Goal: Information Seeking & Learning: Learn about a topic

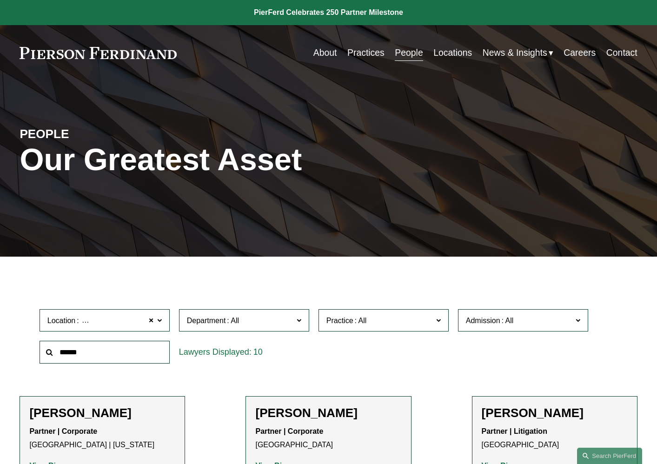
scroll to position [369, 0]
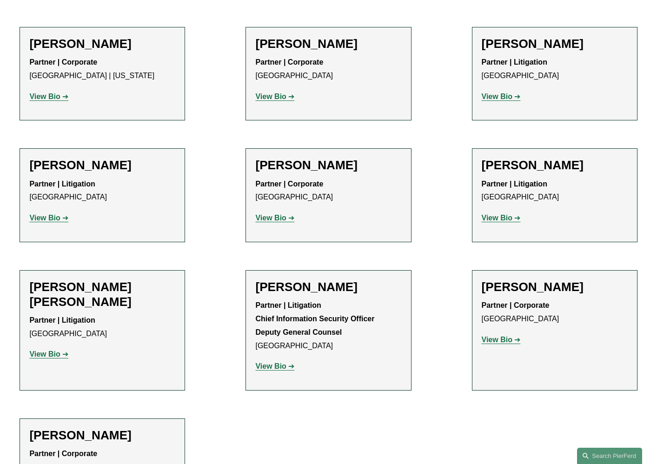
click at [269, 104] on p "View Bio" at bounding box center [328, 96] width 146 height 13
click at [269, 97] on strong "View Bio" at bounding box center [270, 97] width 31 height 8
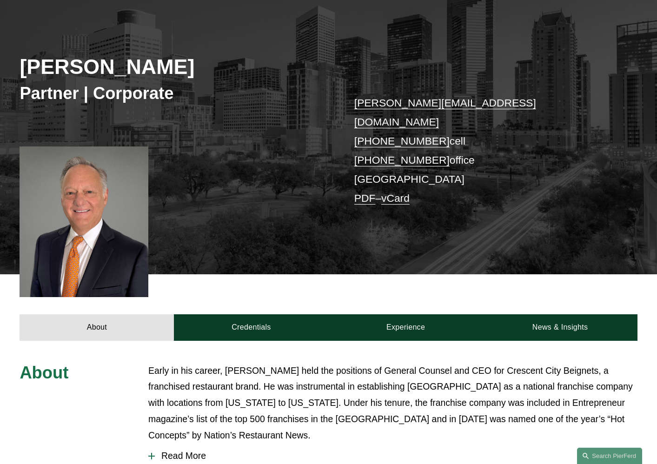
scroll to position [226, 0]
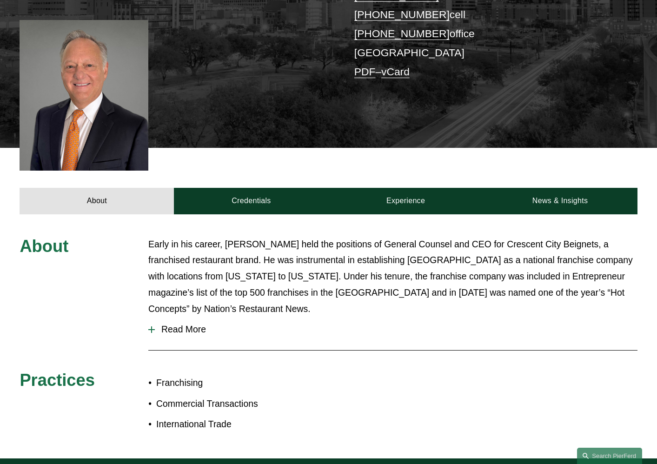
click at [173, 324] on span "Read More" at bounding box center [396, 329] width 483 height 11
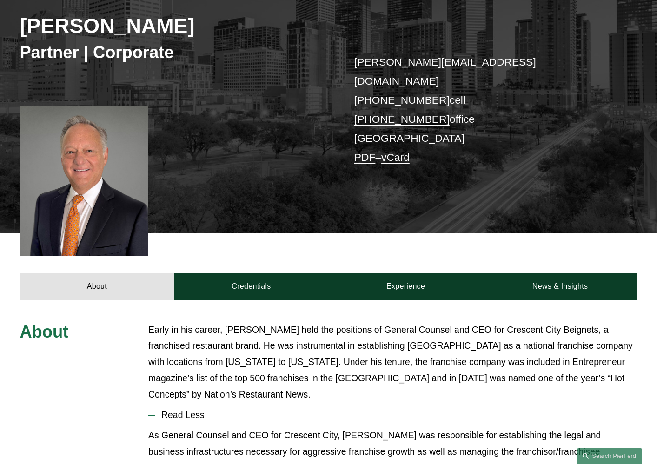
scroll to position [0, 0]
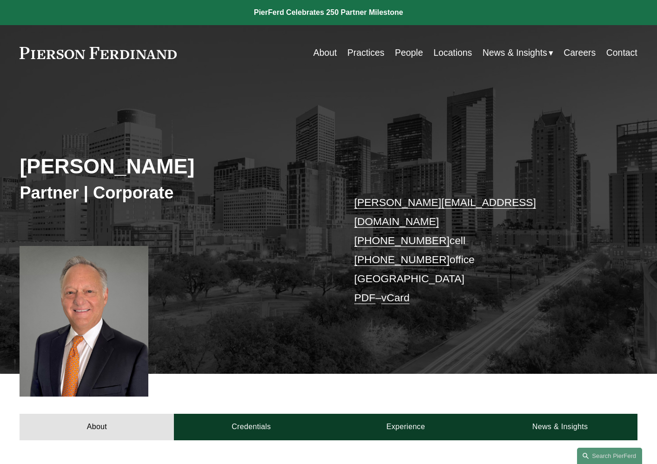
drag, startPoint x: 211, startPoint y: 172, endPoint x: 21, endPoint y: 156, distance: 190.0
click at [21, 156] on h2 "[PERSON_NAME]" at bounding box center [174, 166] width 309 height 25
copy h2 "[PERSON_NAME]"
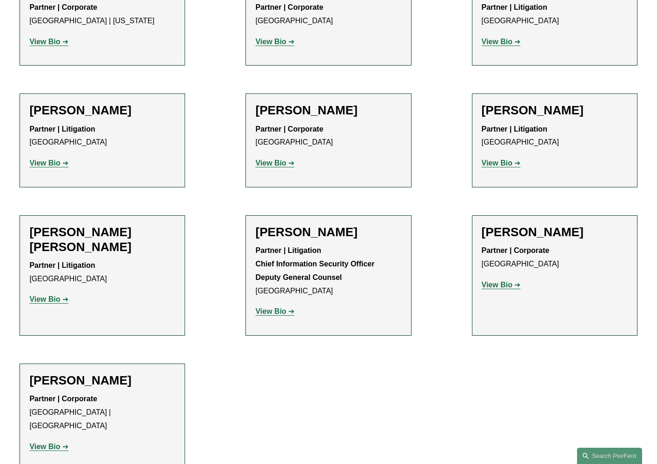
scroll to position [283, 0]
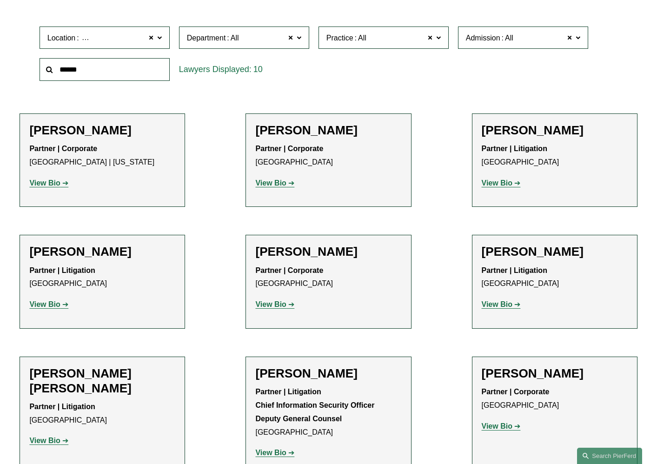
click at [269, 306] on strong "View Bio" at bounding box center [270, 305] width 31 height 8
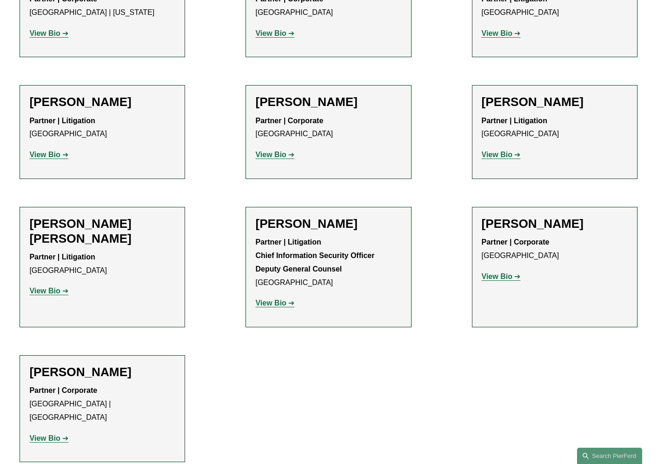
scroll to position [436, 0]
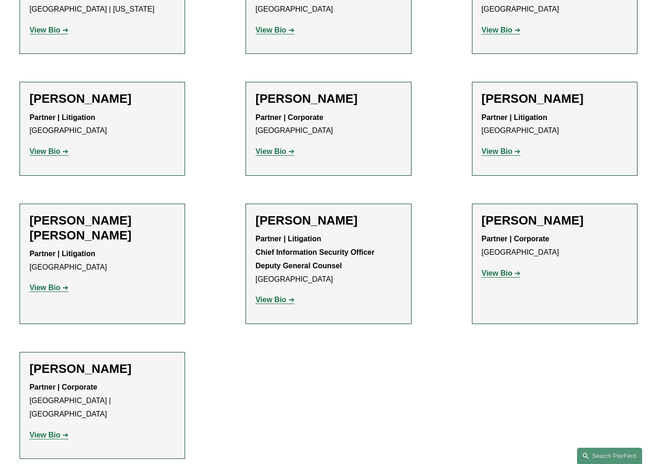
drag, startPoint x: 133, startPoint y: 373, endPoint x: 18, endPoint y: 372, distance: 114.9
click at [18, 372] on ul "Filter Location Houston Houston All Atlanta Austin Bellevue Boston Charlotte Ch…" at bounding box center [328, 150] width 657 height 619
copy h2 "[PERSON_NAME]"
click at [319, 409] on ul "Filter Location Houston Houston All Atlanta Austin Bellevue Boston Charlotte Ch…" at bounding box center [328, 150] width 657 height 619
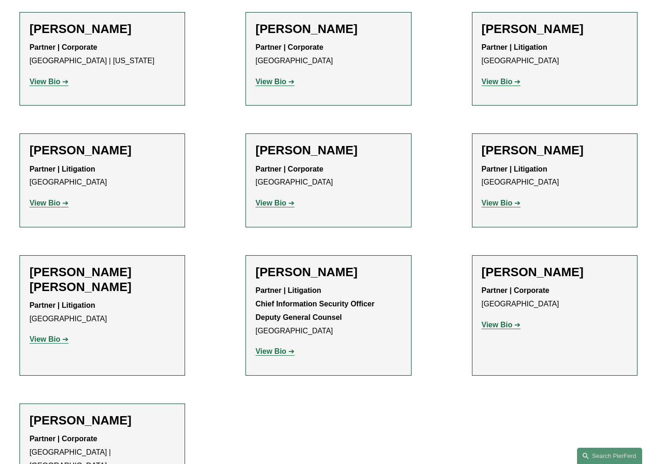
scroll to position [383, 0]
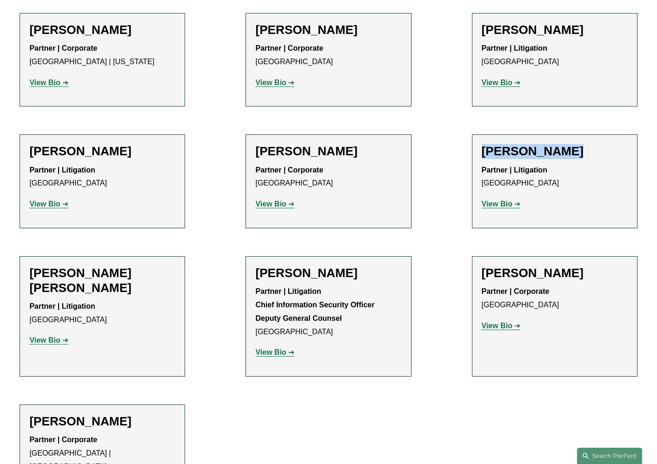
drag, startPoint x: 572, startPoint y: 153, endPoint x: 447, endPoint y: 152, distance: 124.7
click at [447, 152] on ul "Filter Location Houston Houston All Atlanta Austin Bellevue Boston Charlotte Ch…" at bounding box center [328, 202] width 657 height 619
copy h2 "[PERSON_NAME]"
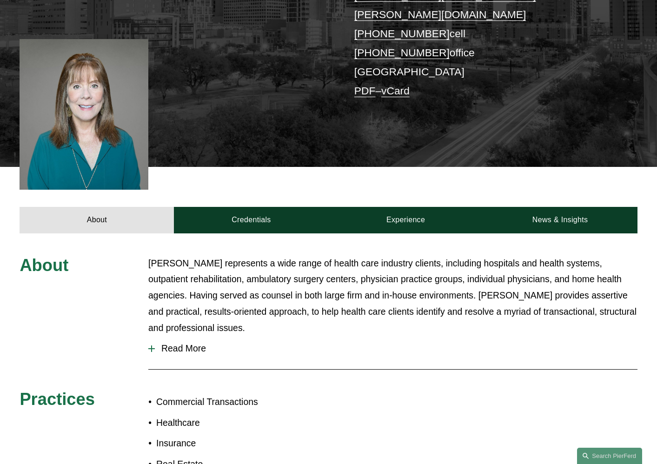
scroll to position [208, 0]
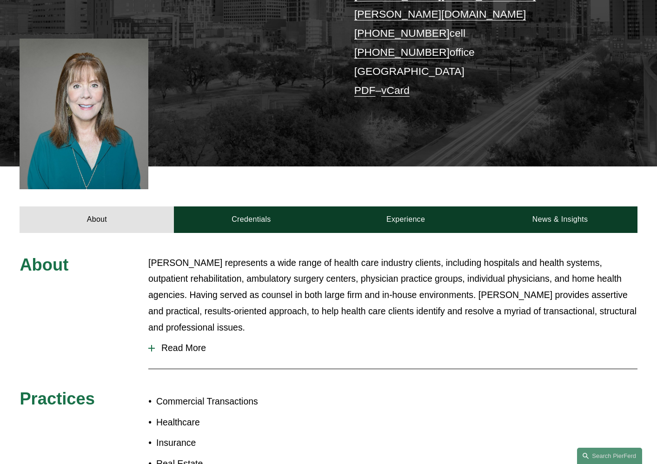
click at [176, 343] on span "Read More" at bounding box center [396, 348] width 483 height 11
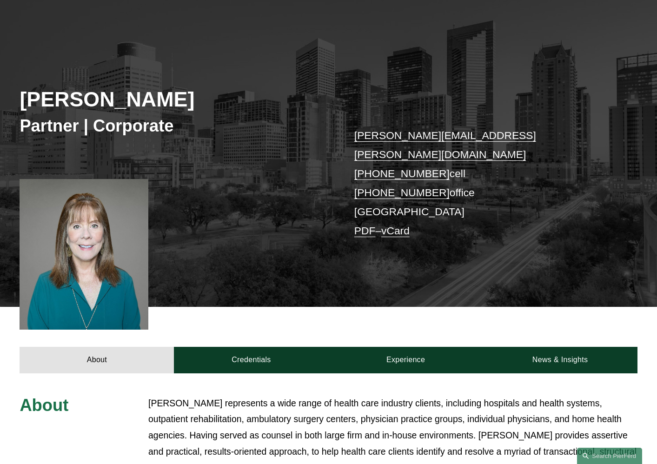
scroll to position [63, 0]
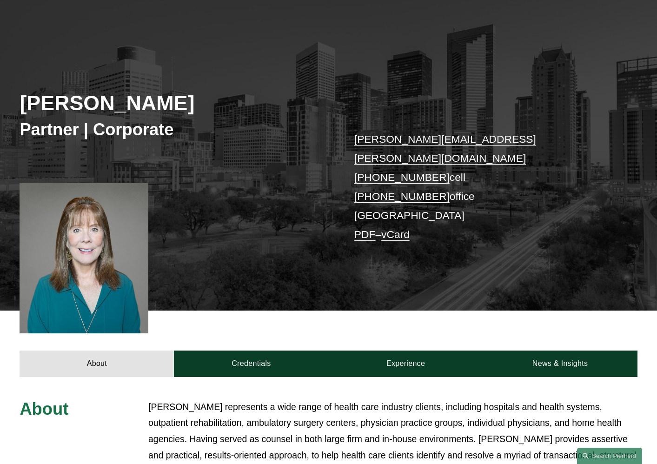
drag, startPoint x: 187, startPoint y: 104, endPoint x: 0, endPoint y: 77, distance: 188.5
click at [0, 77] on div "Janna Holloway Partner | Corporate janna.holloway@pierferd.com +1.516.350.1735 …" at bounding box center [328, 174] width 657 height 274
copy h2 "[PERSON_NAME]"
